Goal: Check status

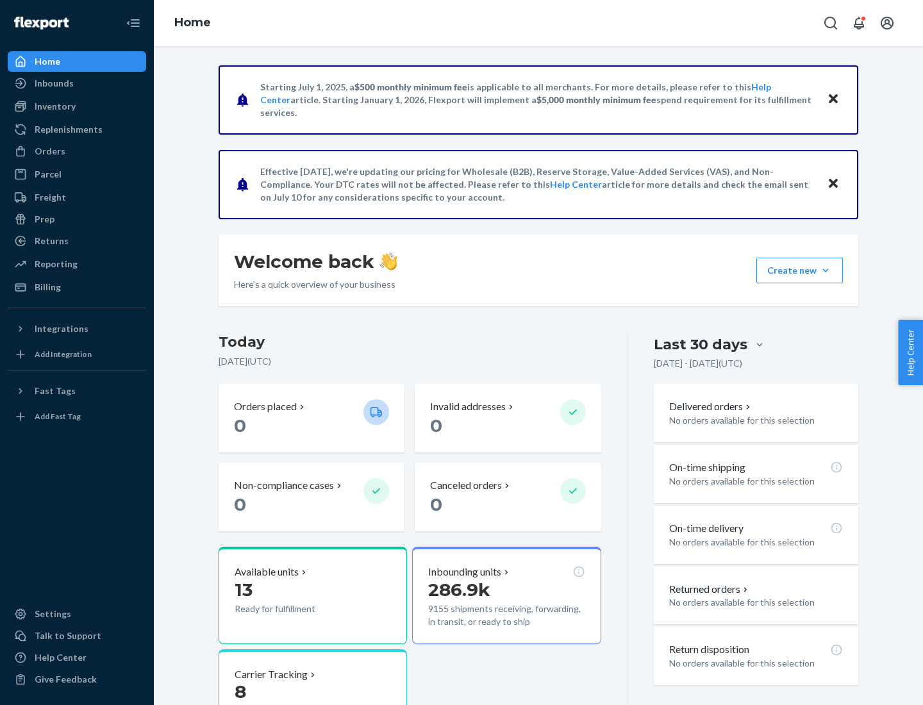
click at [825, 270] on button "Create new Create new inbound Create new order Create new product" at bounding box center [799, 271] width 87 height 26
click at [53, 83] on div "Inbounds" at bounding box center [54, 83] width 39 height 13
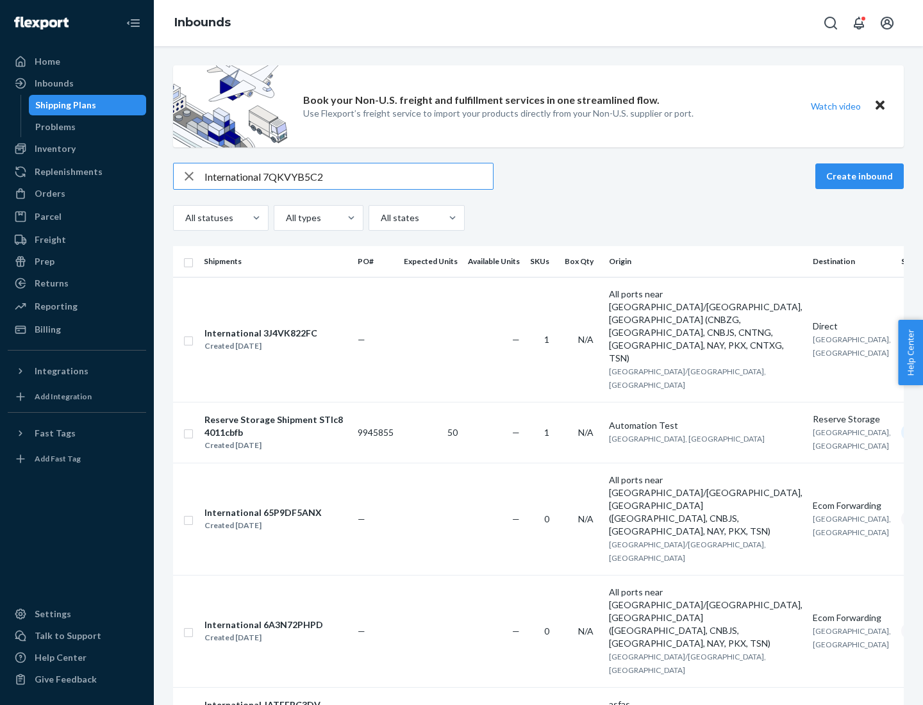
type input "International 7QKVYB5C29"
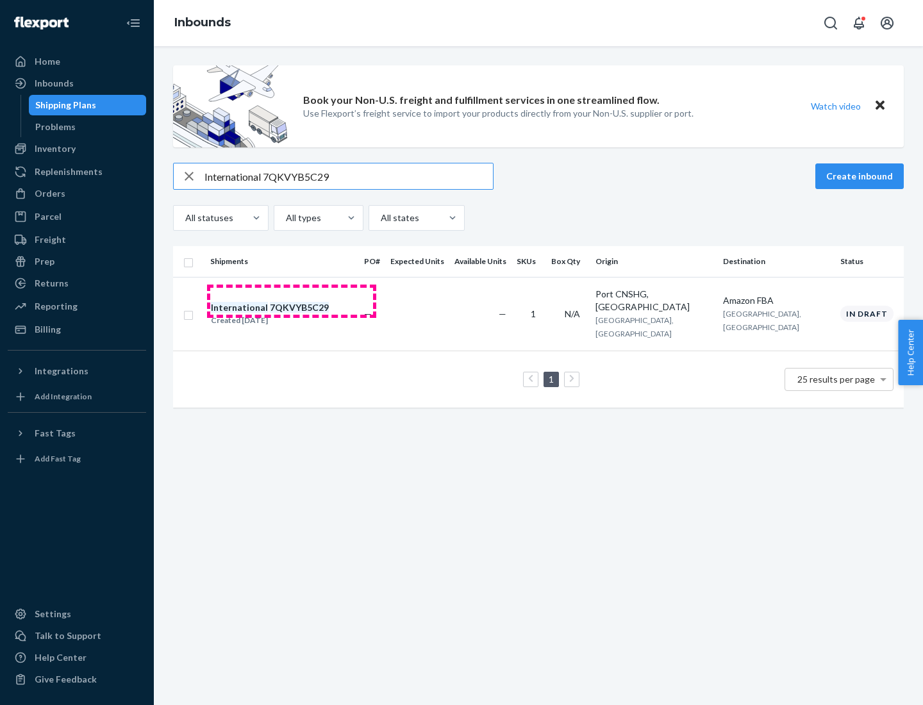
click at [292, 314] on div "Created [DATE]" at bounding box center [270, 320] width 118 height 13
